Goal: Consume media (video, audio)

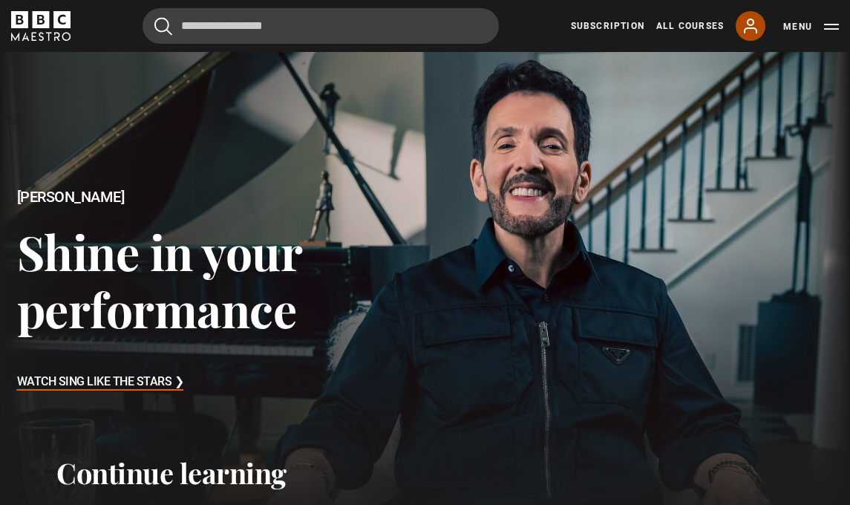
click at [756, 24] on icon at bounding box center [750, 26] width 18 height 18
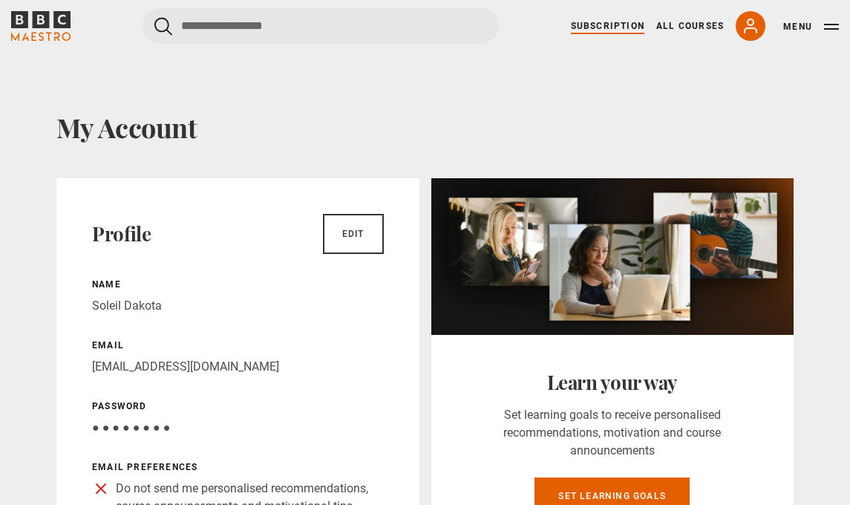
click at [615, 25] on link "Subscription" at bounding box center [607, 25] width 73 height 13
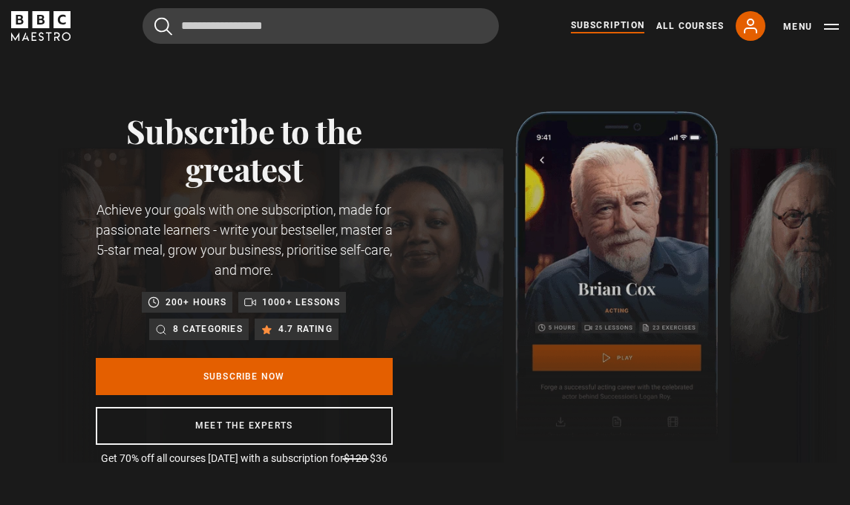
click at [828, 24] on button "Menu" at bounding box center [811, 26] width 56 height 15
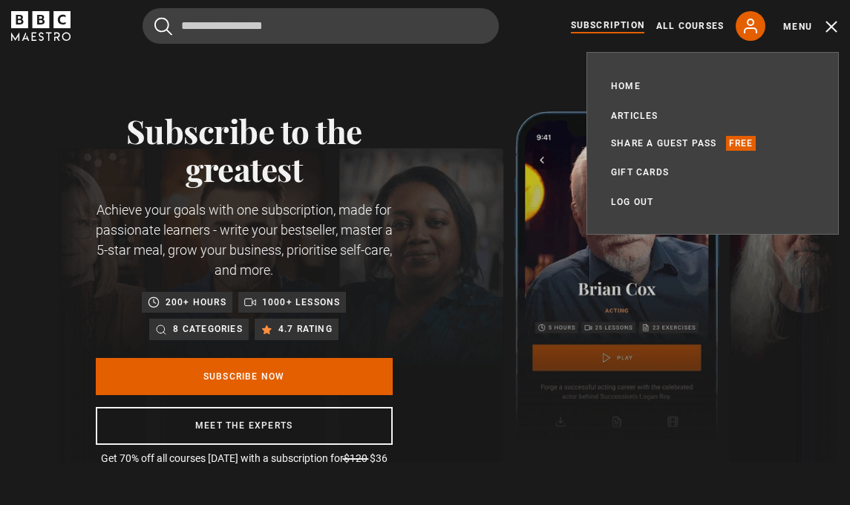
scroll to position [0, 159]
click at [632, 85] on link "Home" at bounding box center [626, 86] width 30 height 15
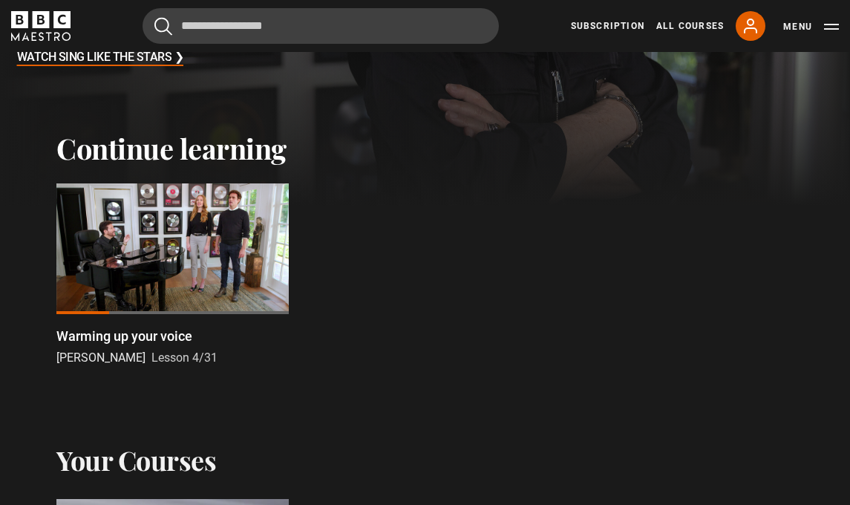
scroll to position [327, 0]
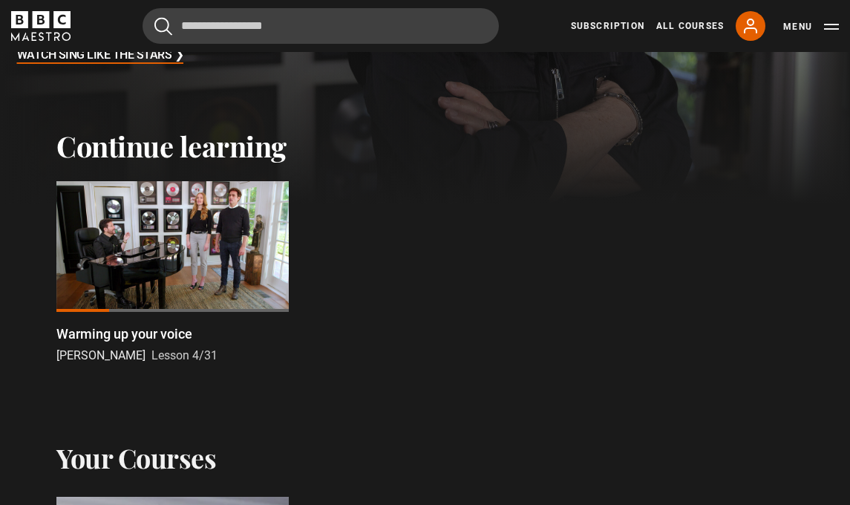
click at [167, 263] on div at bounding box center [172, 246] width 232 height 131
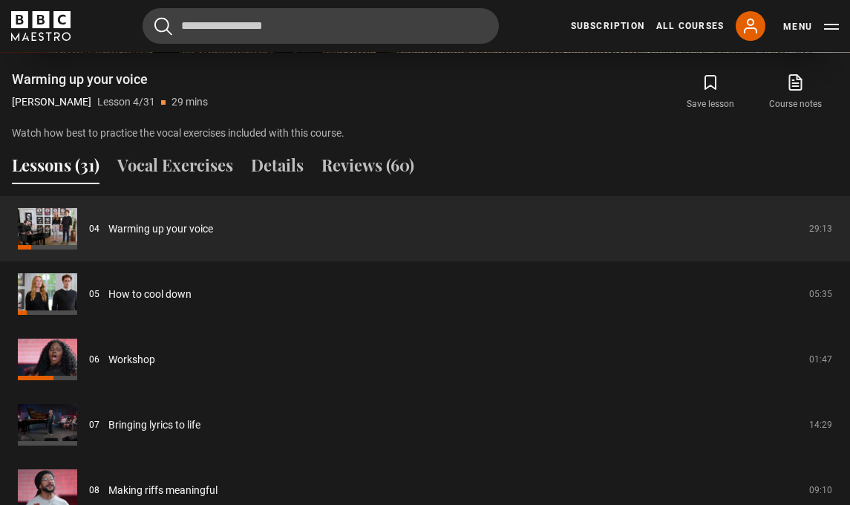
scroll to position [1219, 0]
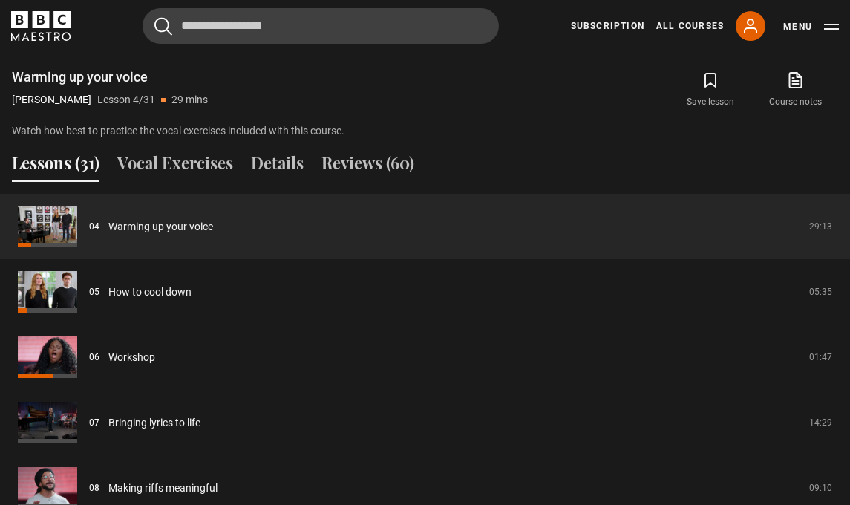
click at [471, 122] on div "Sing Like the Stars [PERSON_NAME] 8 hours 54 Vocal Exercises 94 page PDF (opens…" at bounding box center [425, 22] width 826 height 1097
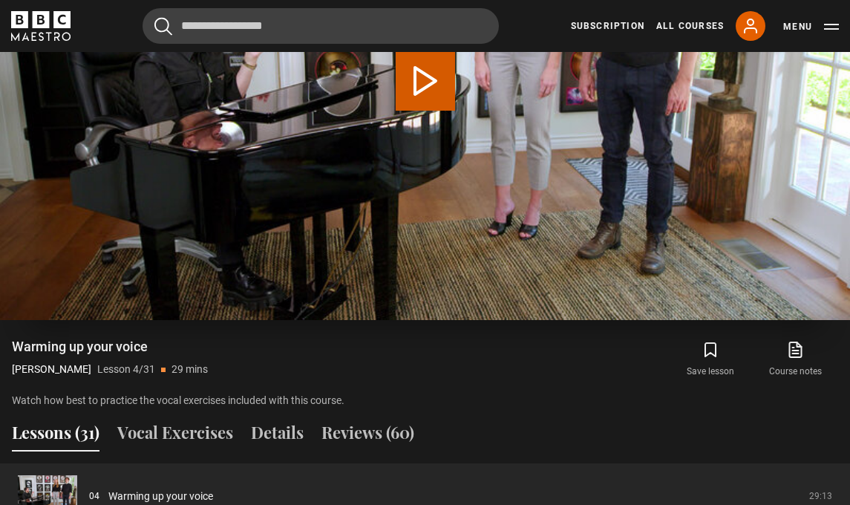
scroll to position [946, 0]
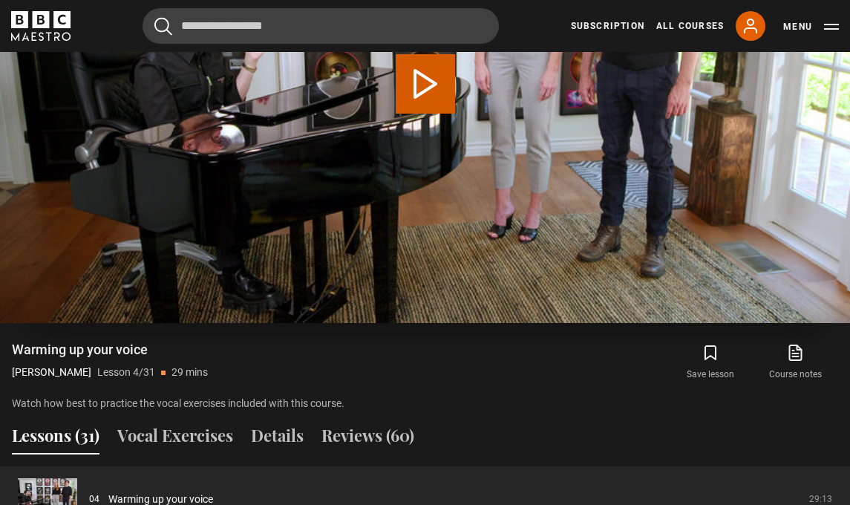
click at [347, 158] on video "Video Player" at bounding box center [425, 84] width 850 height 478
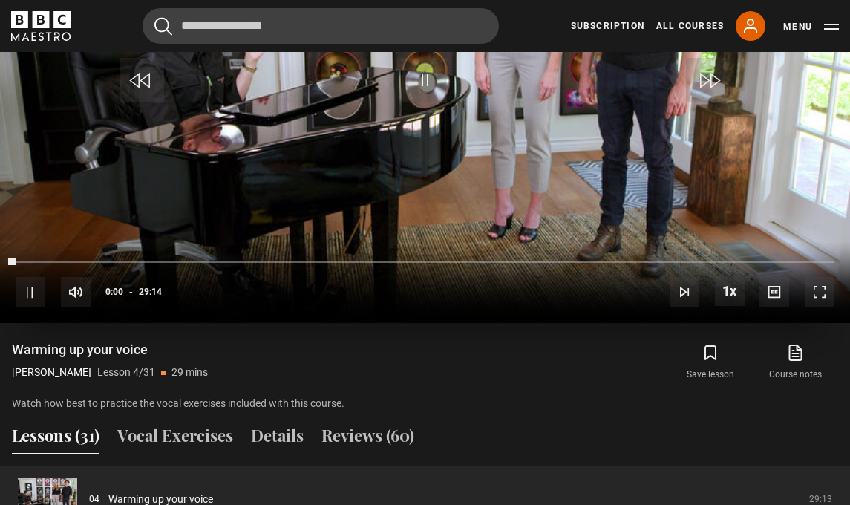
click at [347, 158] on video "Video Player" at bounding box center [425, 84] width 850 height 478
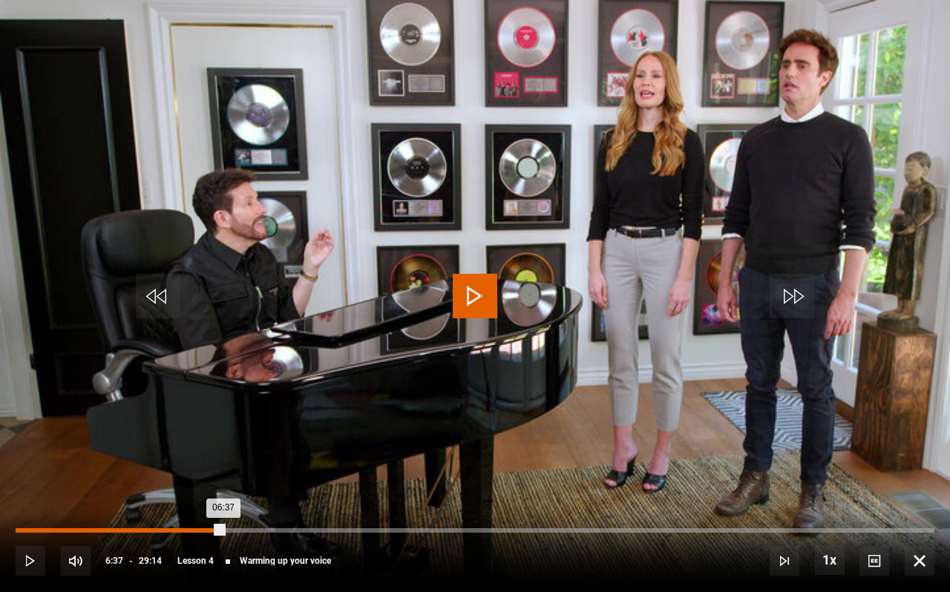
click at [200, 504] on div "05:51" at bounding box center [201, 530] width 2 height 4
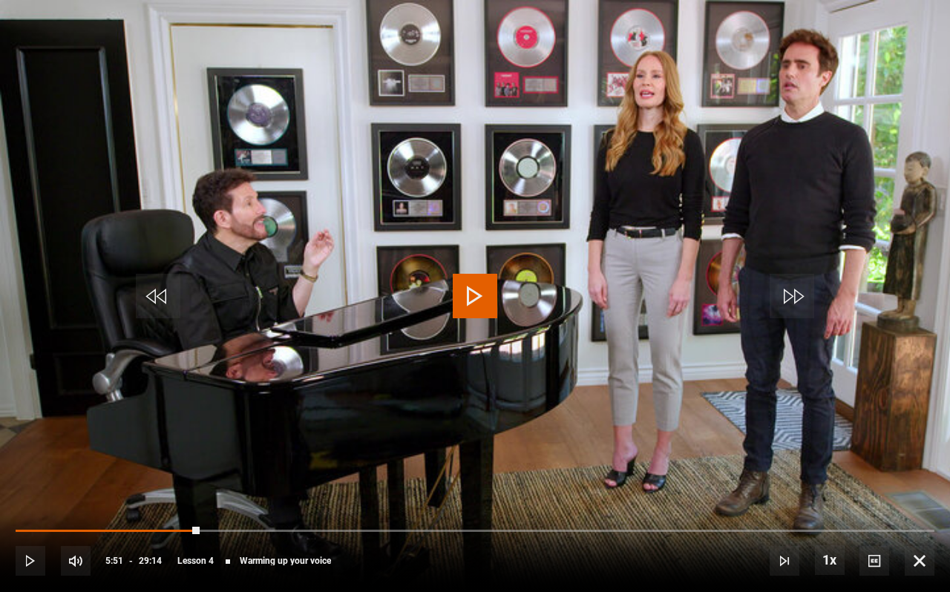
click at [32, 504] on span "Video Player" at bounding box center [31, 561] width 30 height 30
click at [30, 504] on span "Video Player" at bounding box center [31, 561] width 30 height 30
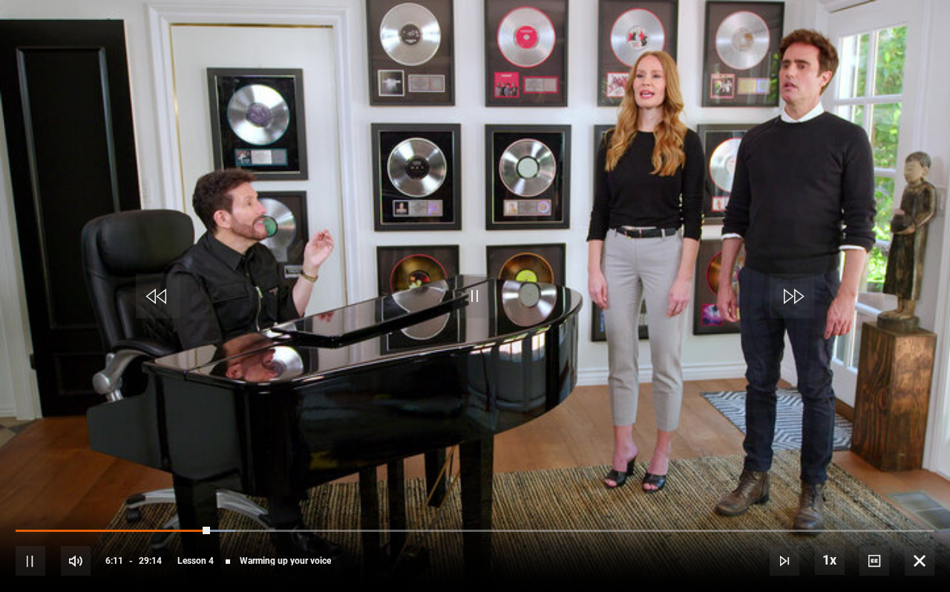
click at [29, 504] on span "Video Player" at bounding box center [31, 561] width 30 height 30
click at [474, 292] on span "Video Player" at bounding box center [475, 296] width 45 height 45
click at [33, 504] on span "Video Player" at bounding box center [31, 561] width 30 height 30
click at [31, 504] on span "Video Player" at bounding box center [31, 561] width 30 height 30
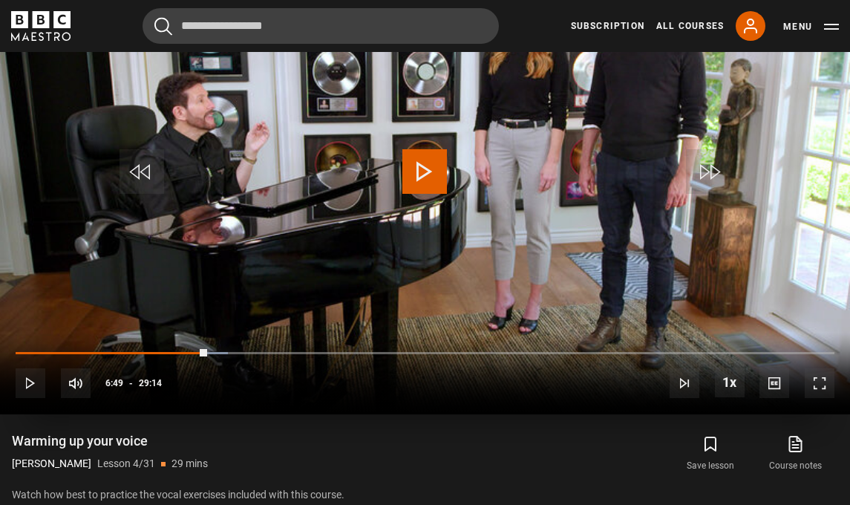
scroll to position [833, 0]
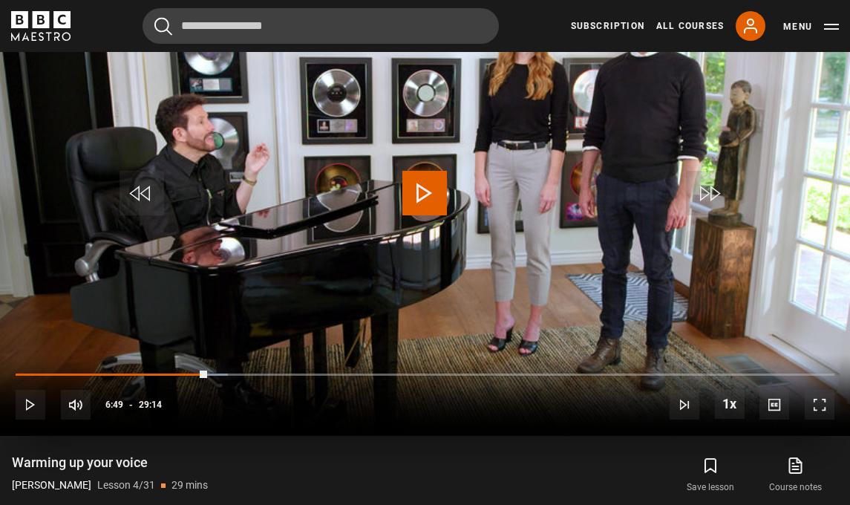
click at [422, 171] on span "Video Player" at bounding box center [424, 193] width 45 height 45
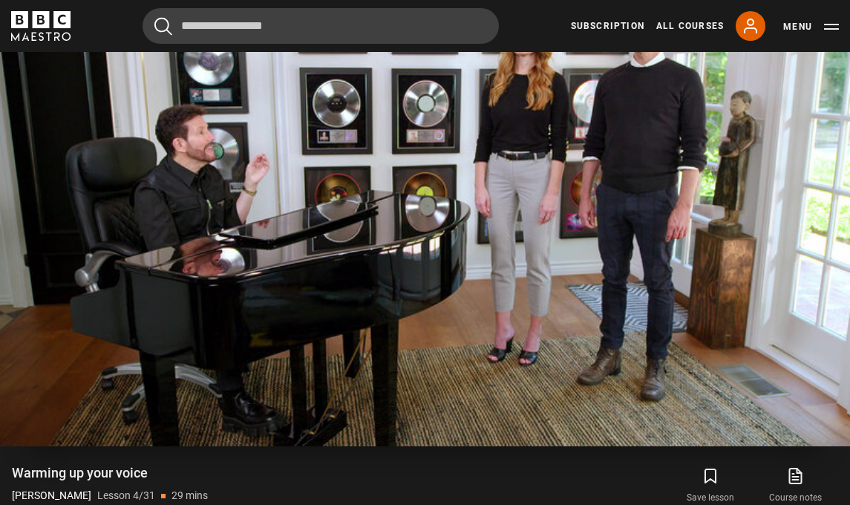
scroll to position [821, 0]
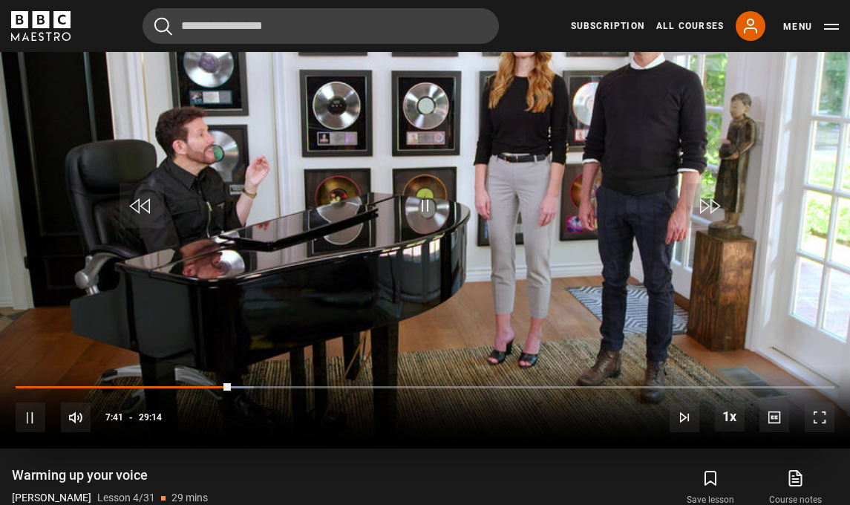
click at [31, 402] on span "Video Player" at bounding box center [31, 417] width 30 height 30
click at [419, 183] on span "Video Player" at bounding box center [424, 205] width 45 height 45
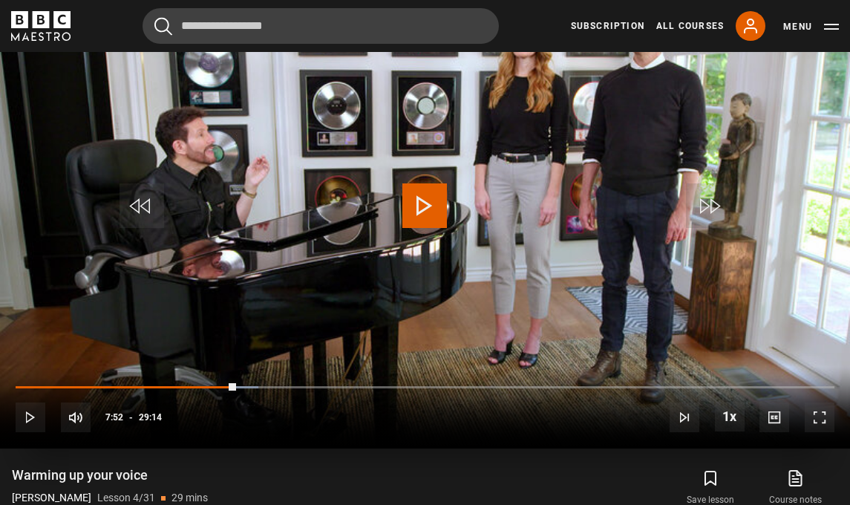
click at [419, 183] on span "Video Player" at bounding box center [424, 205] width 45 height 45
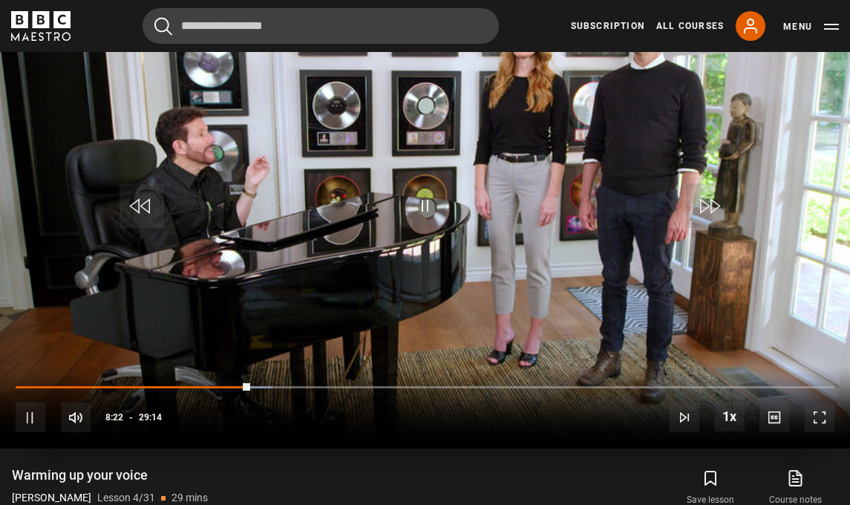
click at [419, 183] on span "Video Player" at bounding box center [424, 205] width 45 height 45
click at [31, 402] on span "Video Player" at bounding box center [31, 417] width 30 height 30
